Goal: Book appointment/travel/reservation

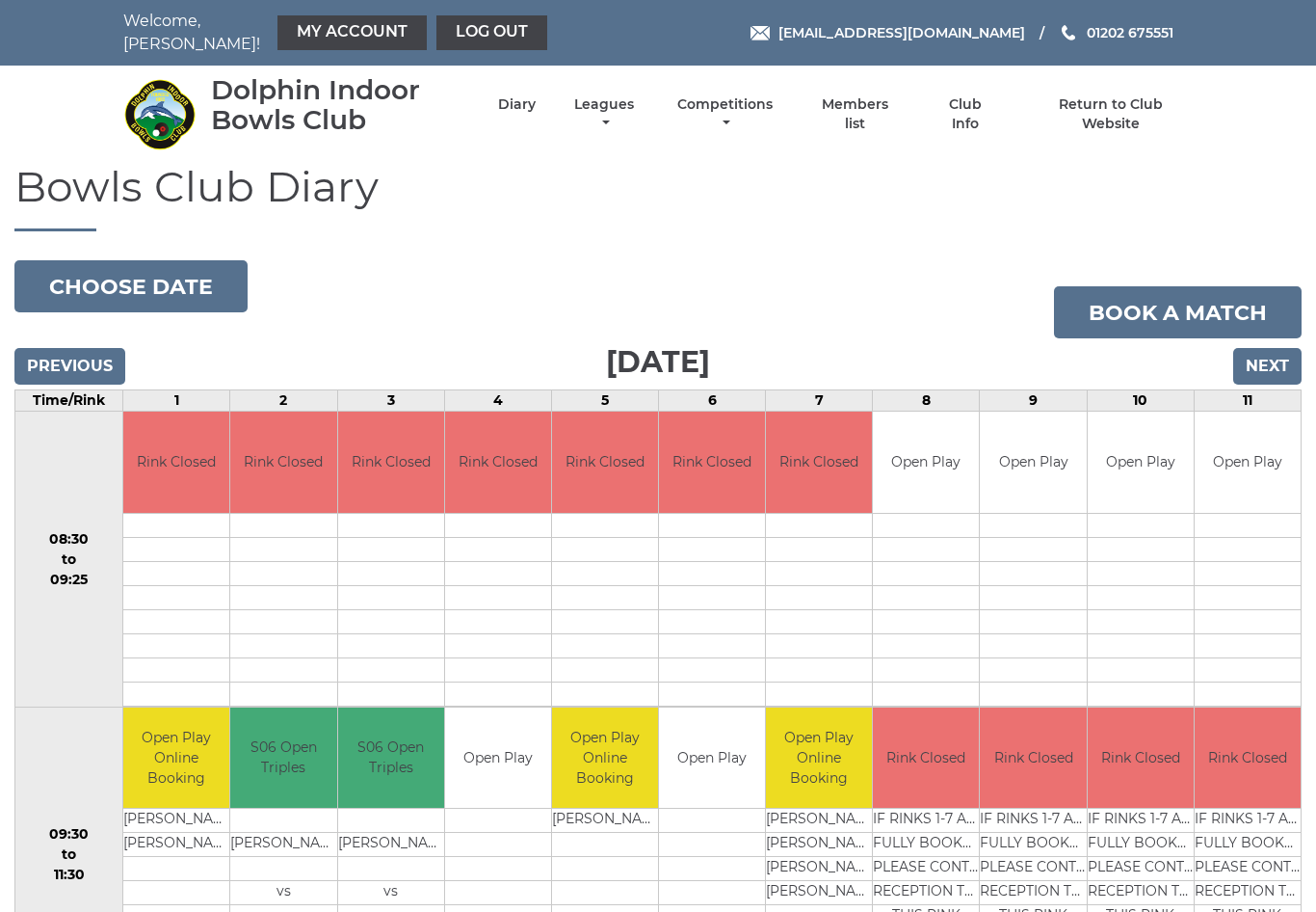
click at [1274, 351] on input "Next" at bounding box center [1268, 367] width 69 height 37
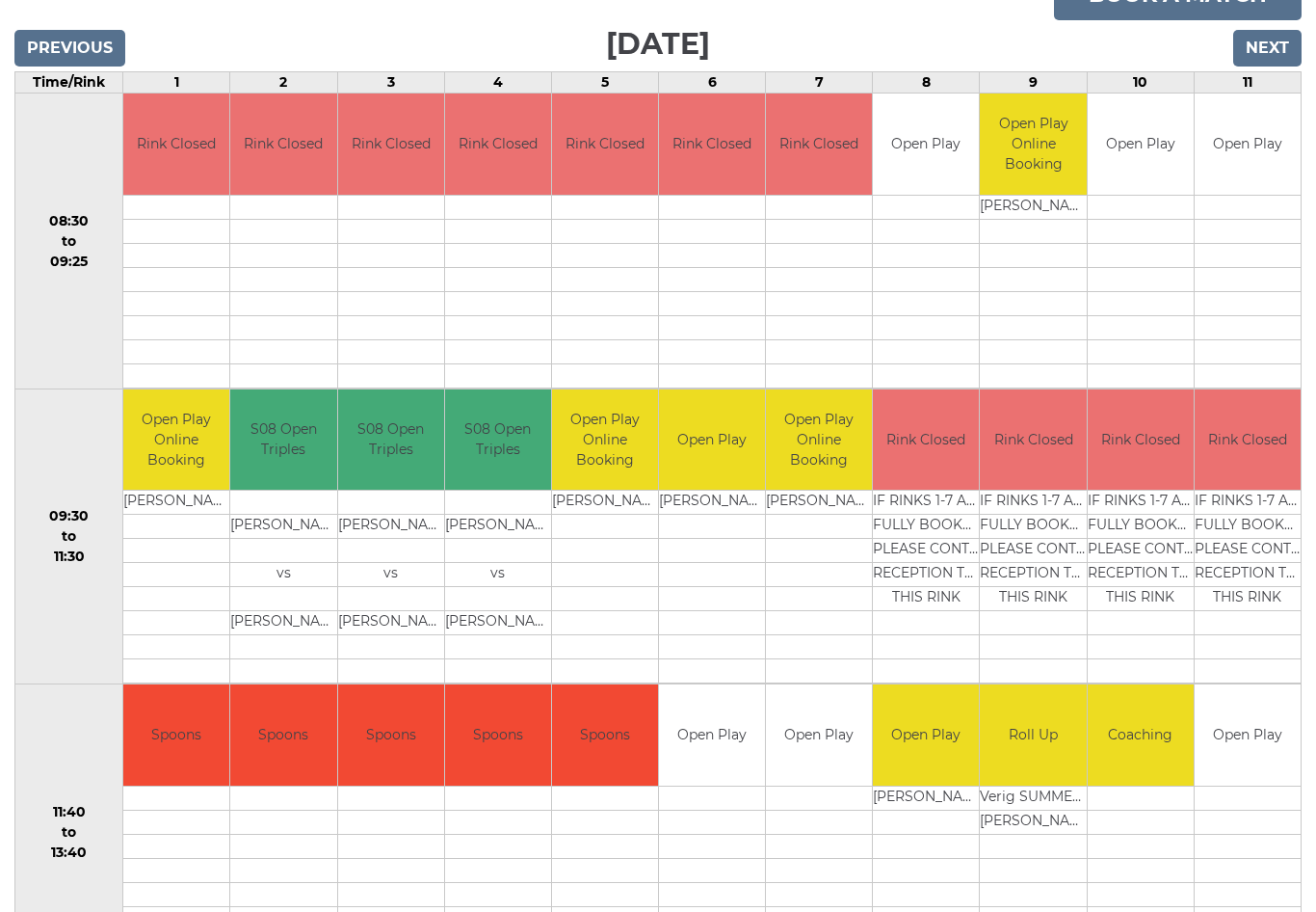
scroll to position [316, 0]
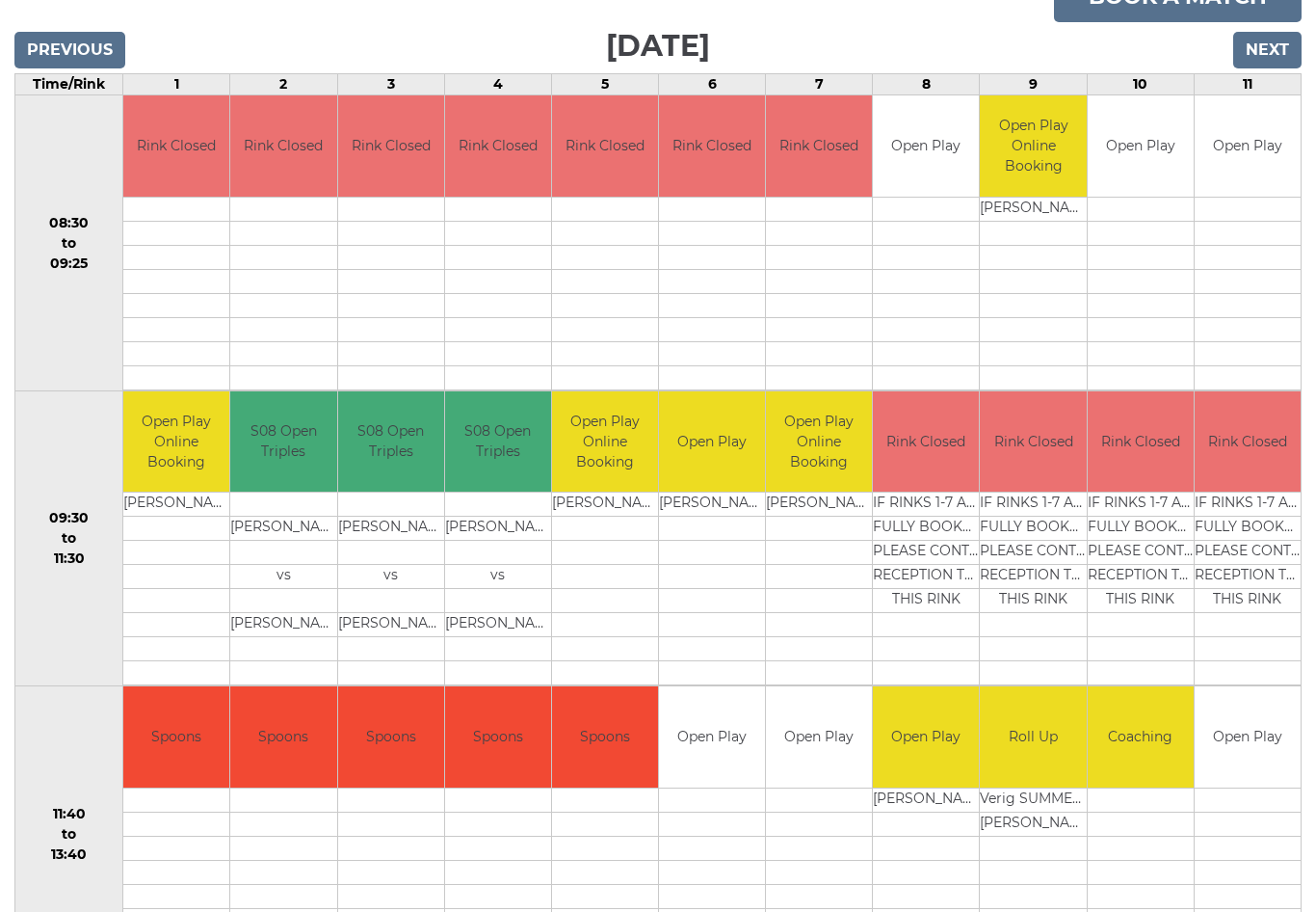
click at [1276, 35] on input "Next" at bounding box center [1268, 50] width 69 height 37
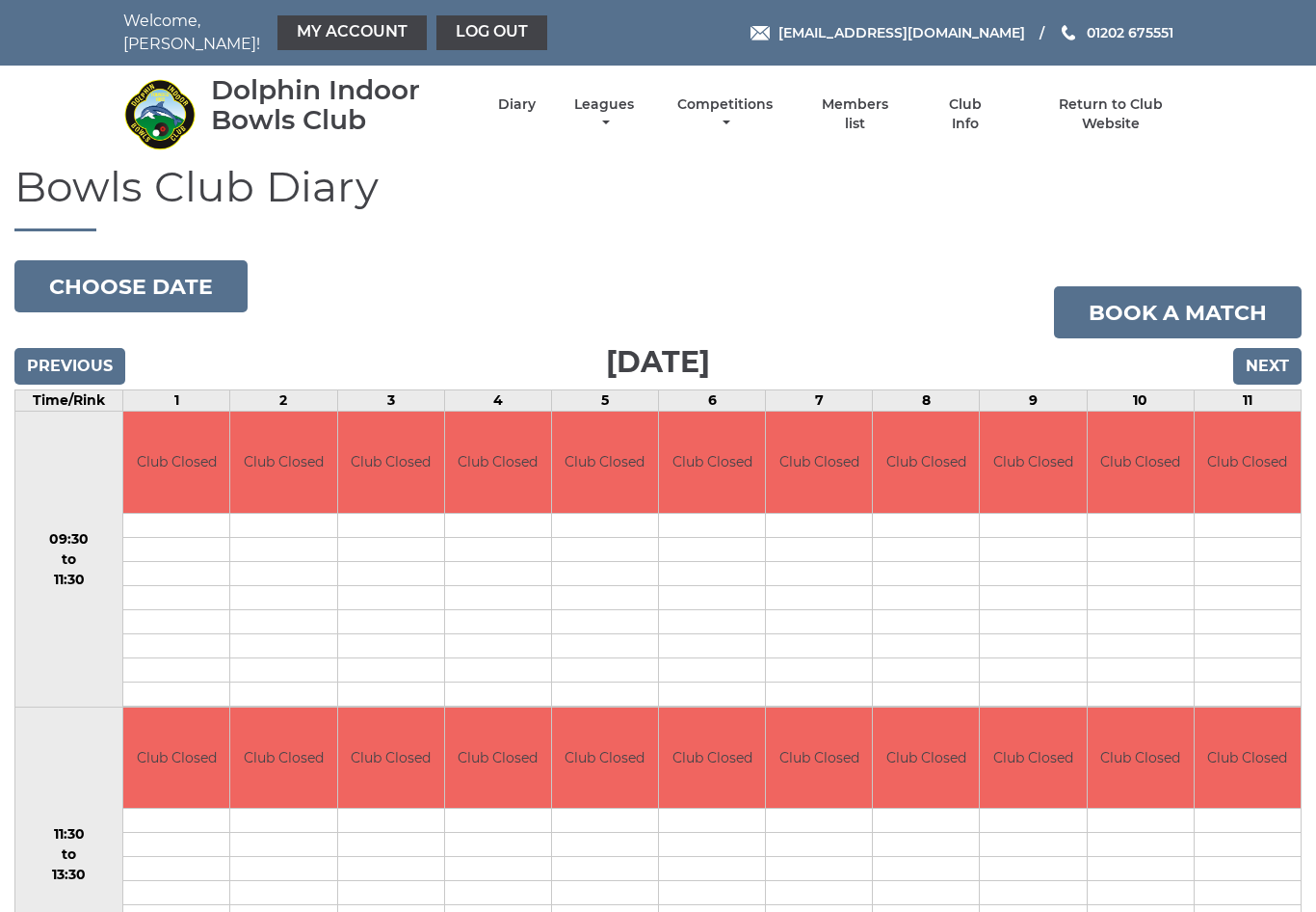
click at [1269, 356] on input "Next" at bounding box center [1268, 367] width 69 height 37
click at [1272, 352] on input "Next" at bounding box center [1268, 367] width 69 height 37
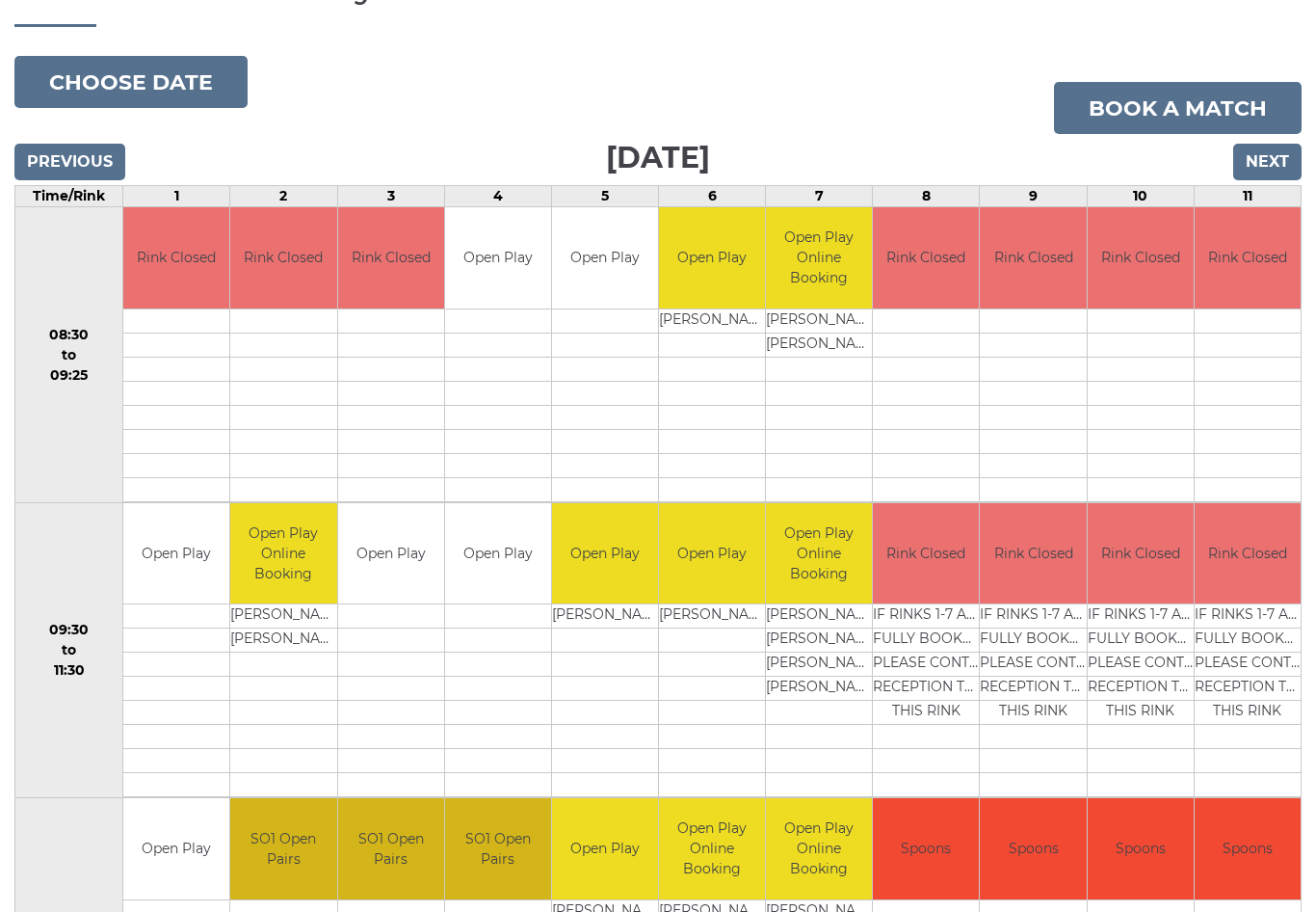
scroll to position [206, 0]
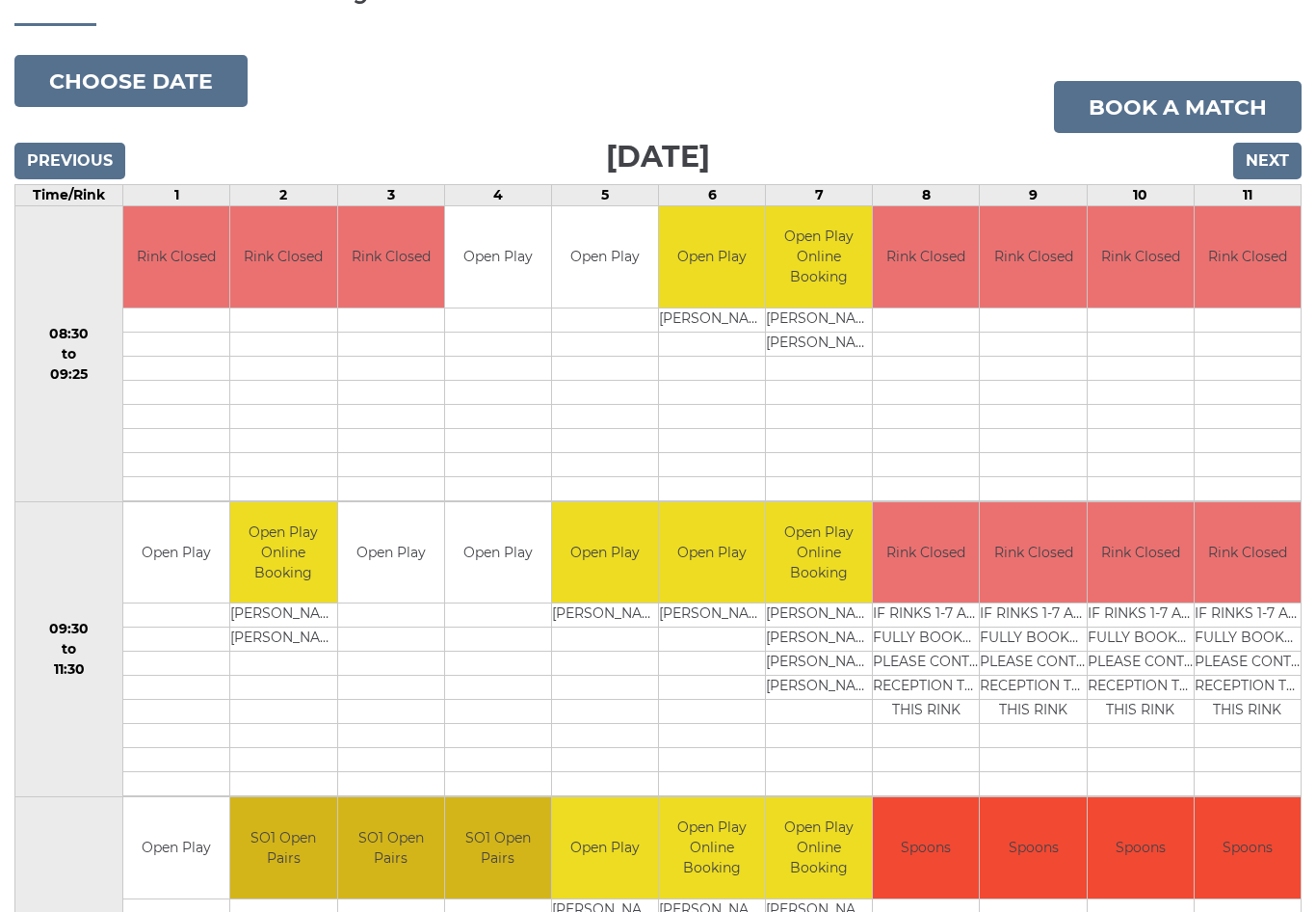
click at [1278, 150] on input "Next" at bounding box center [1268, 161] width 69 height 37
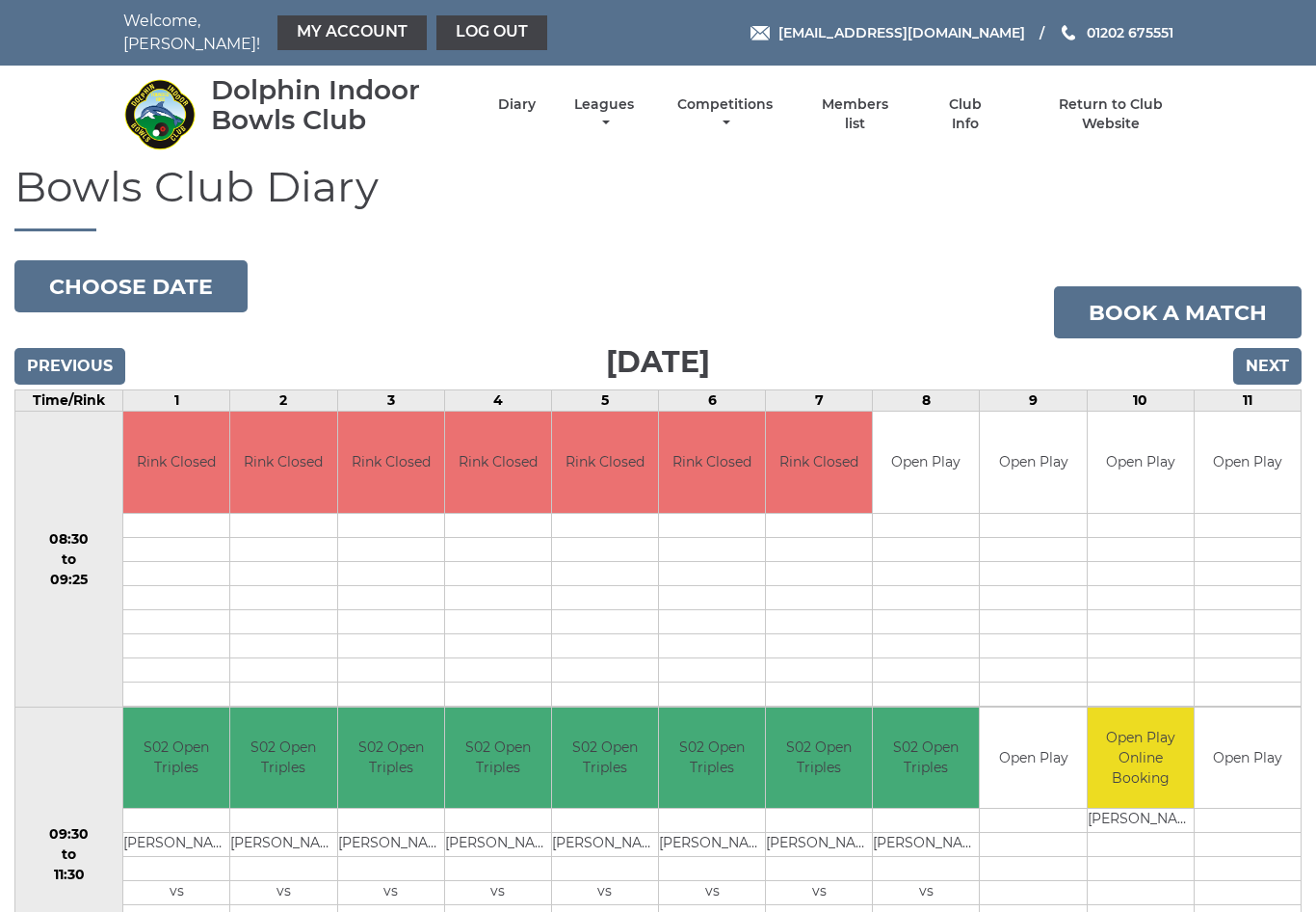
click at [1283, 356] on input "Next" at bounding box center [1268, 367] width 69 height 37
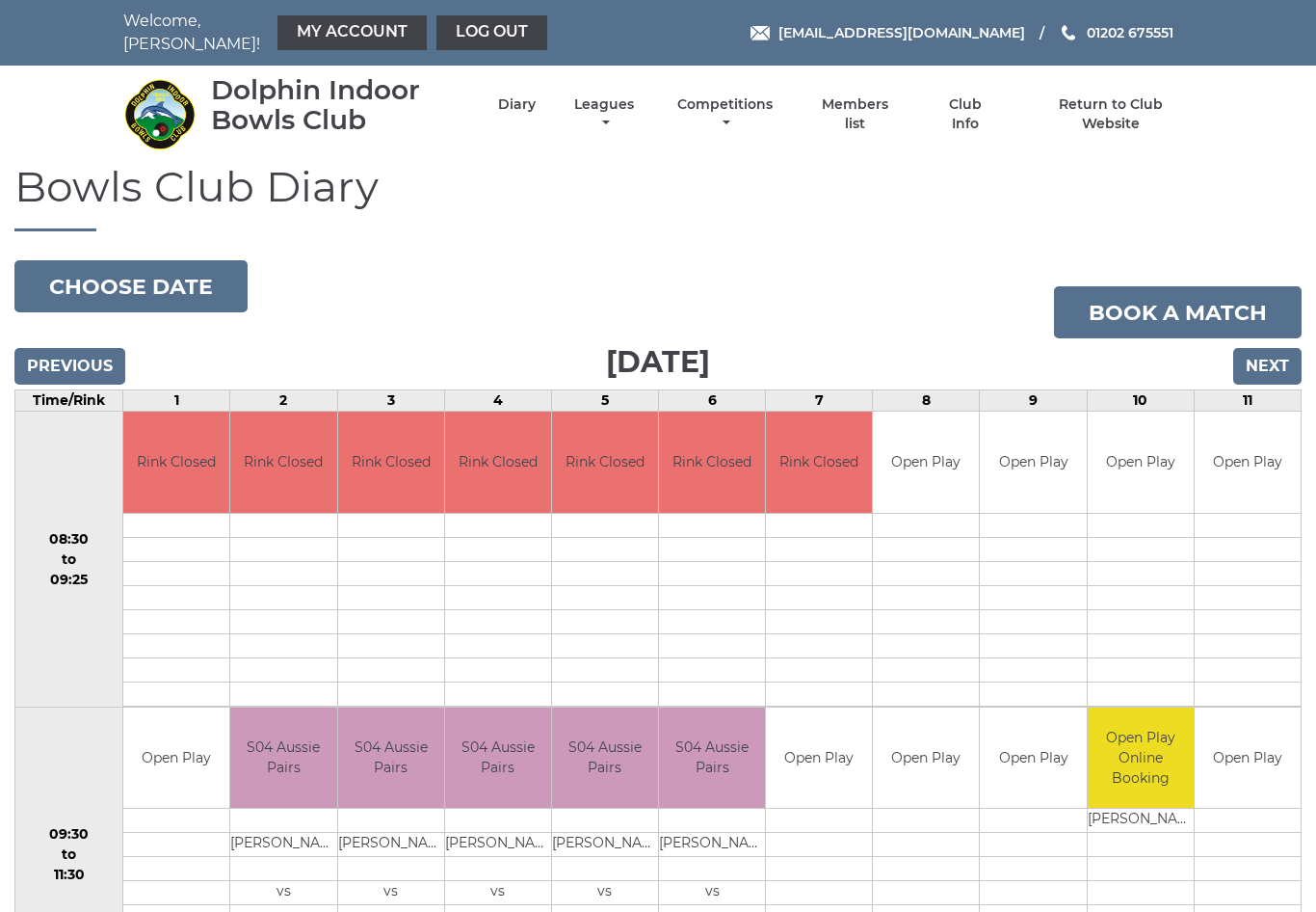
click at [1281, 352] on input "Next" at bounding box center [1268, 367] width 69 height 37
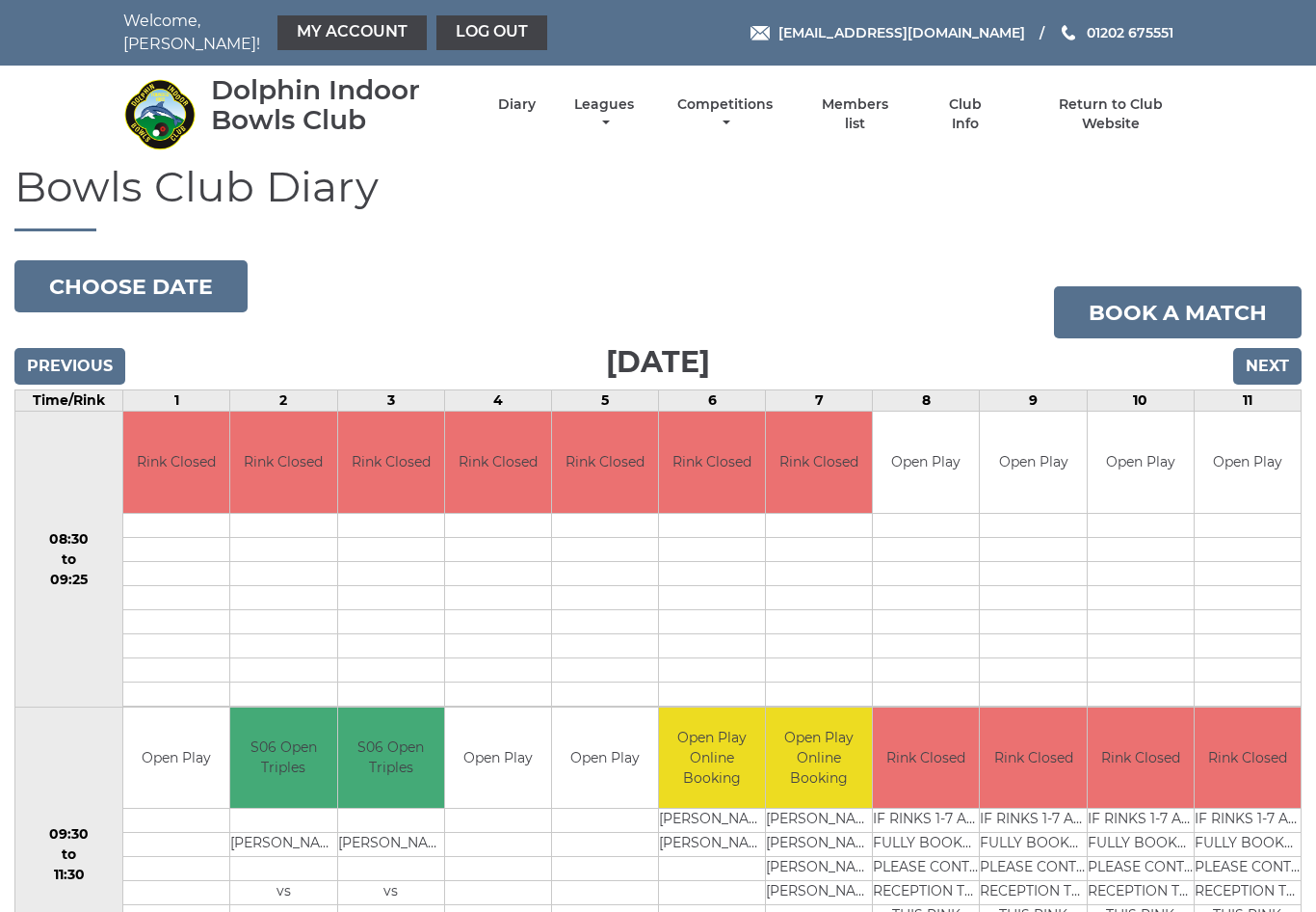
click at [1279, 365] on input "Next" at bounding box center [1268, 367] width 69 height 37
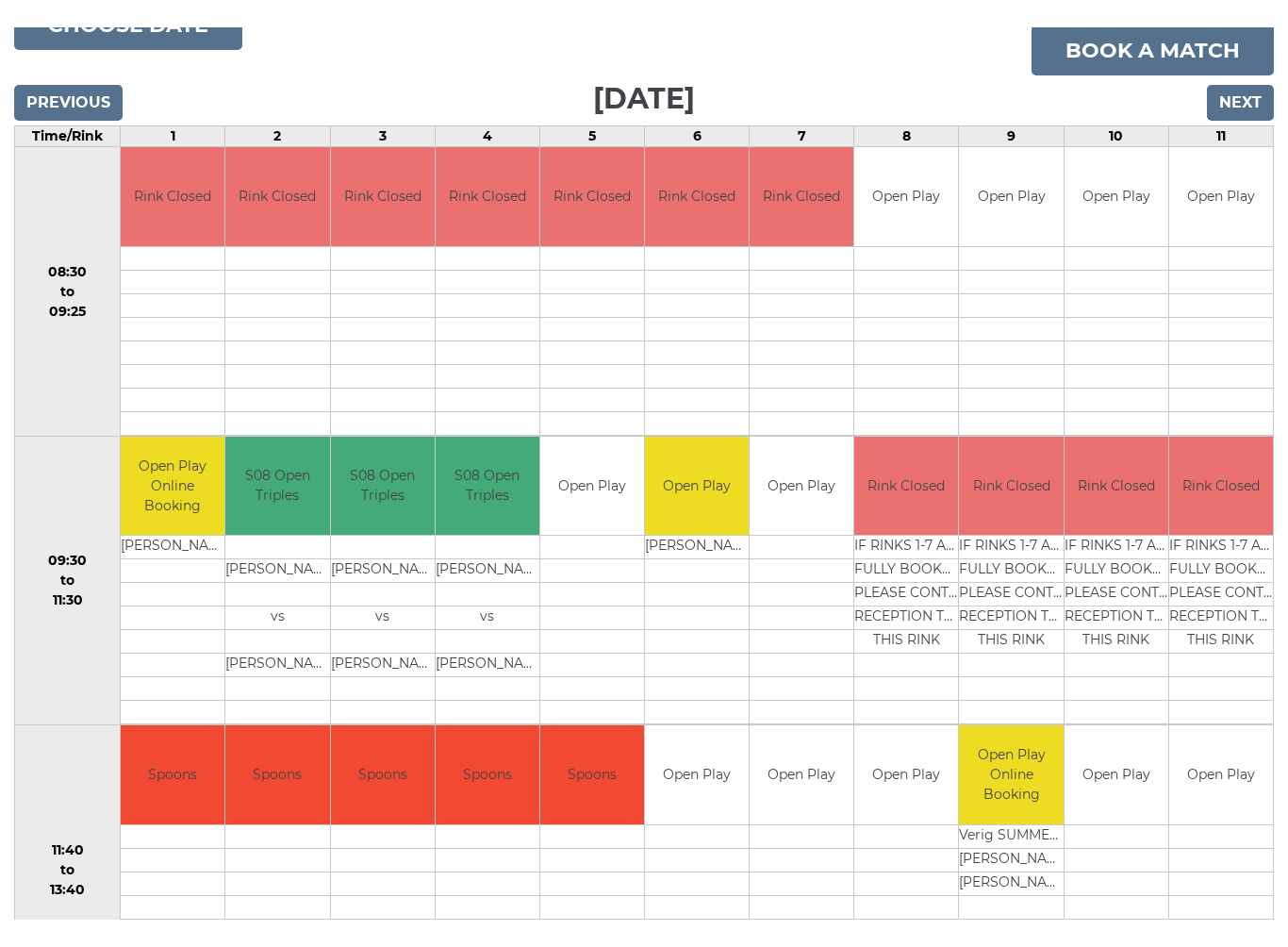
scroll to position [228, 0]
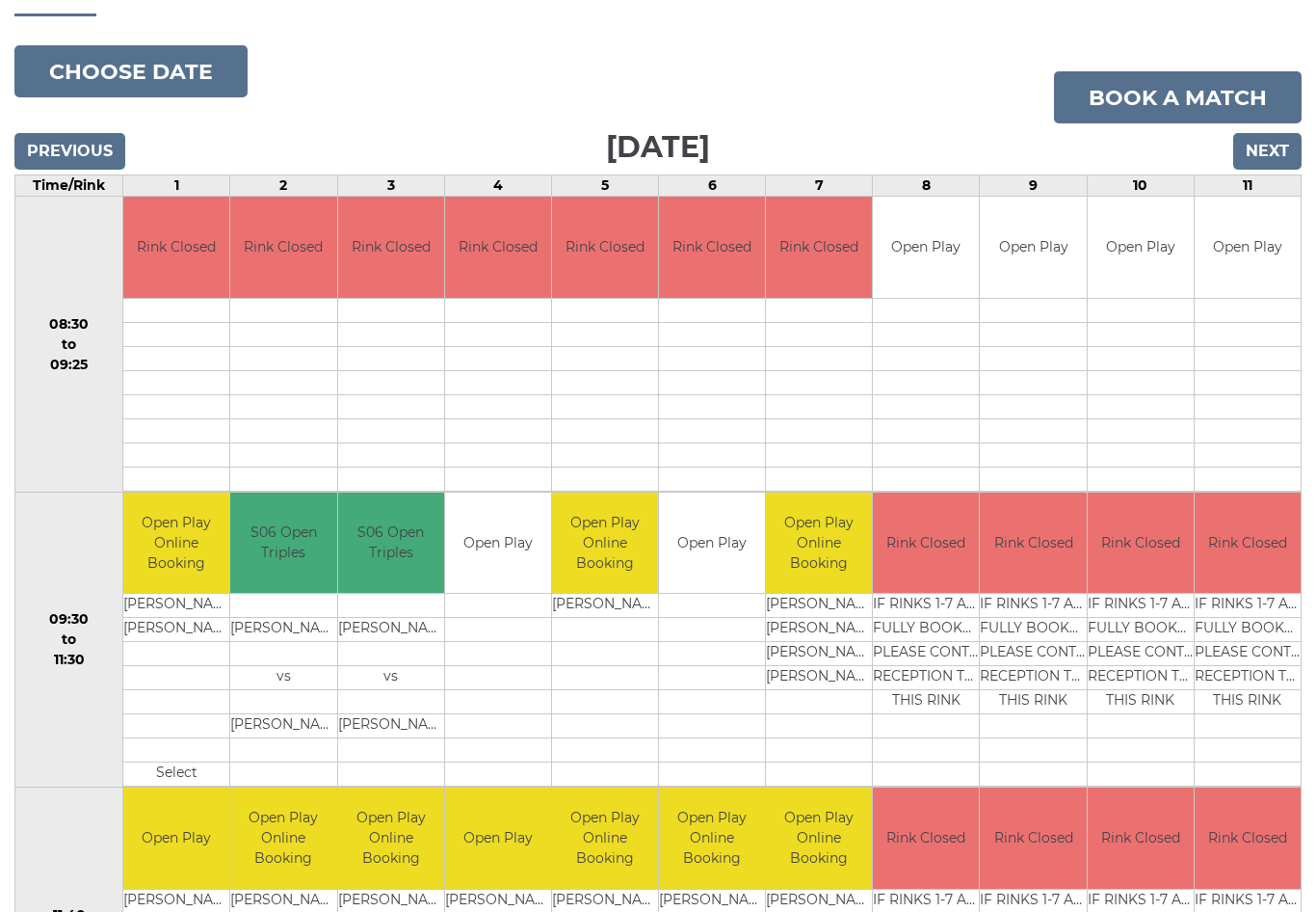
scroll to position [216, 0]
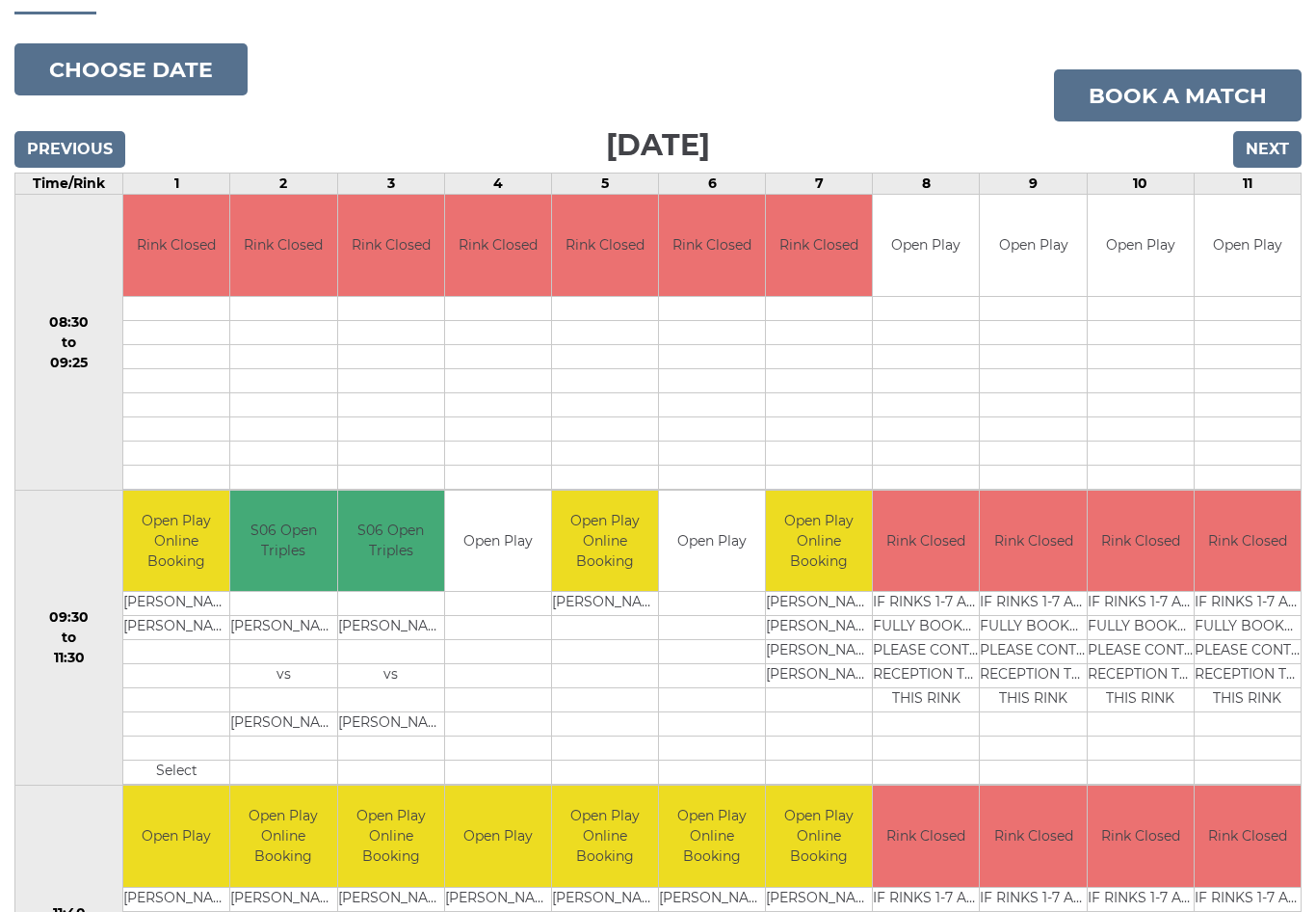
click at [192, 45] on button "Choose date" at bounding box center [131, 71] width 233 height 52
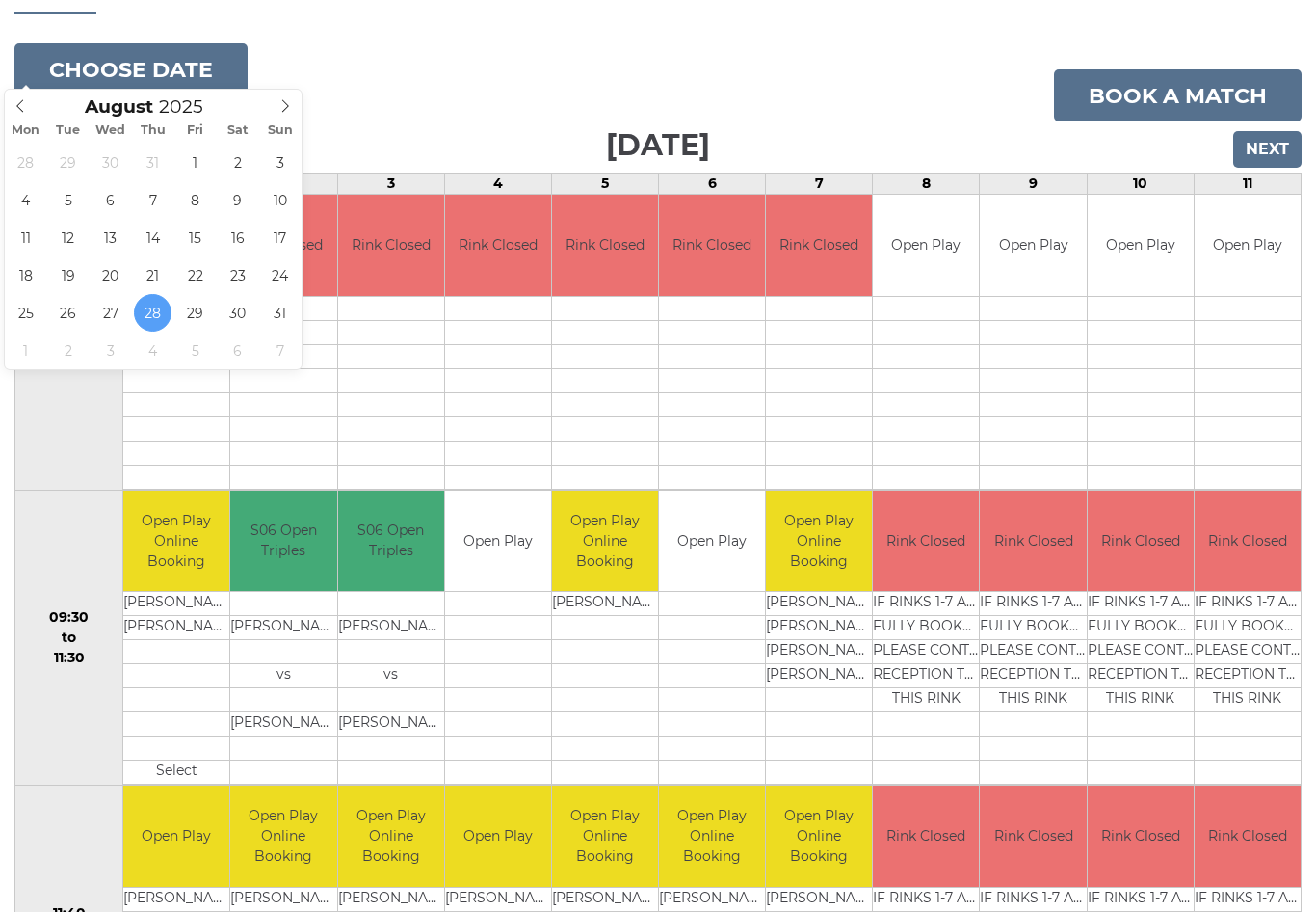
click at [301, 97] on span at bounding box center [285, 103] width 32 height 27
type input "2025-09-11"
